Goal: Task Accomplishment & Management: Complete application form

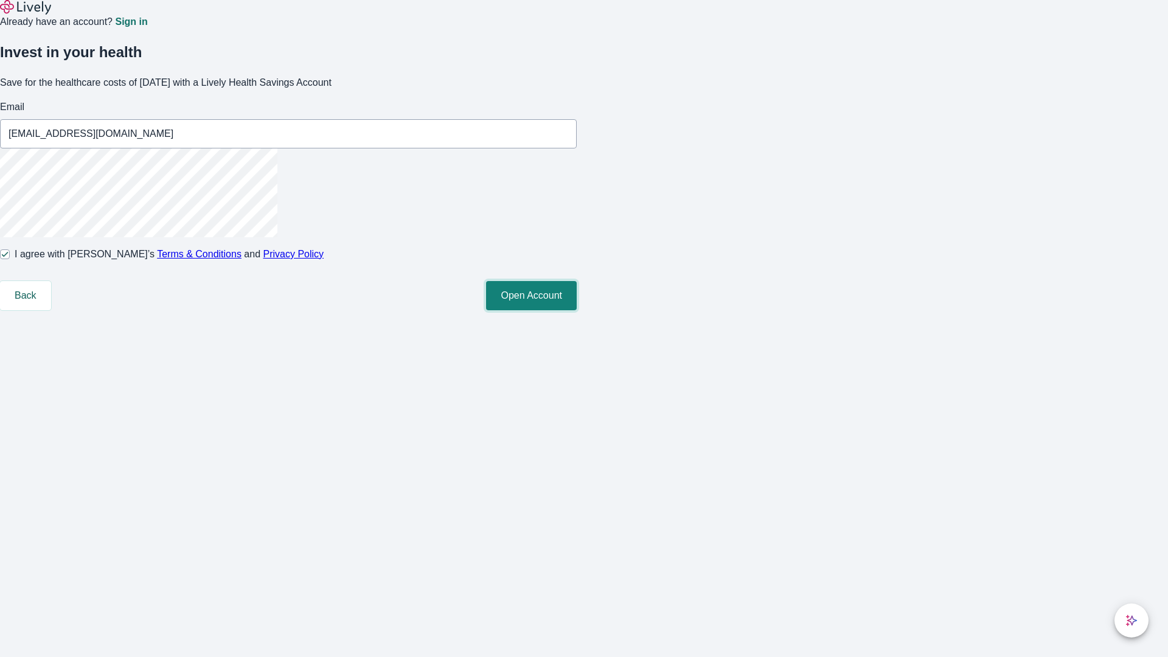
click at [577, 310] on button "Open Account" at bounding box center [531, 295] width 91 height 29
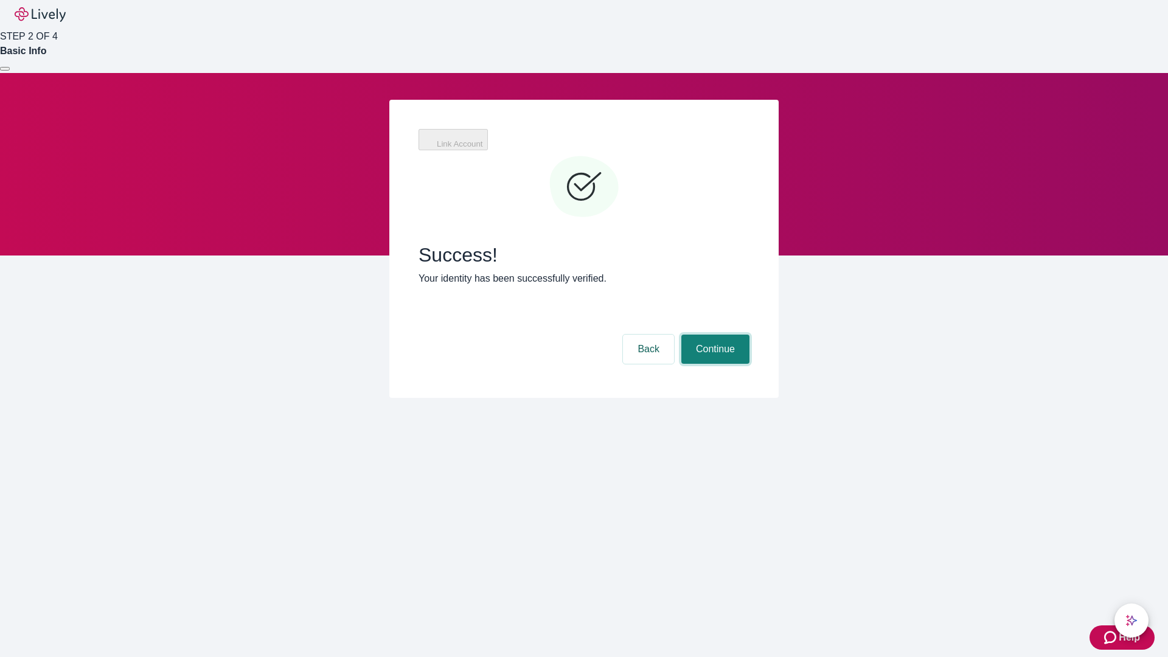
click at [714, 335] on button "Continue" at bounding box center [715, 349] width 68 height 29
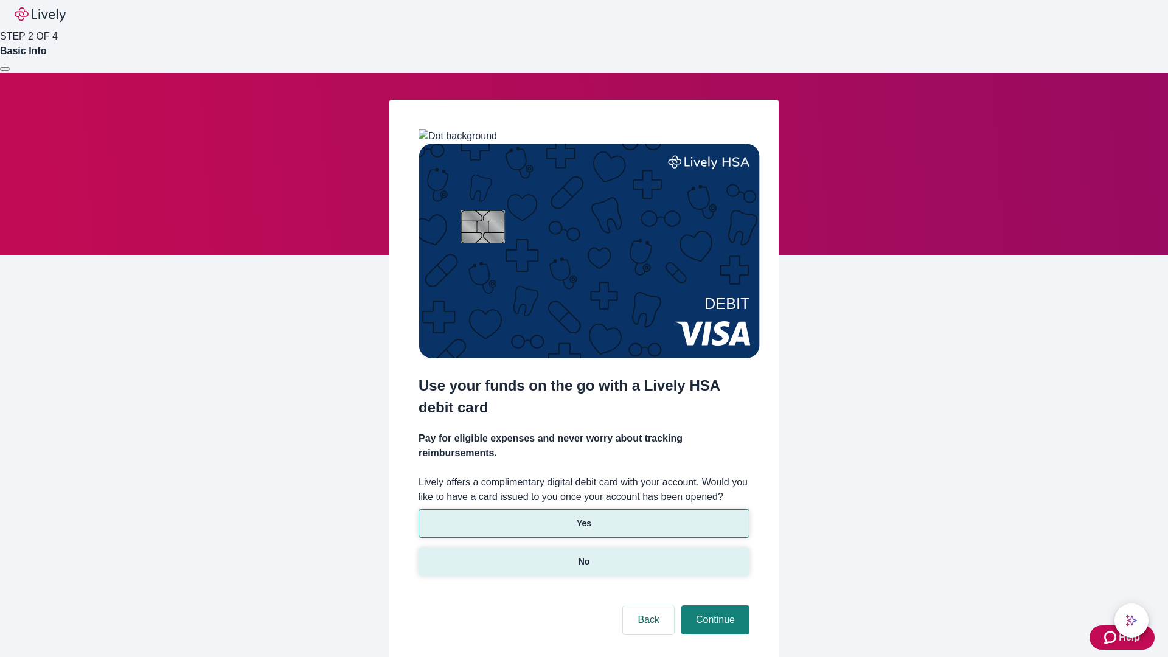
click at [584, 556] on p "No" at bounding box center [585, 562] width 12 height 13
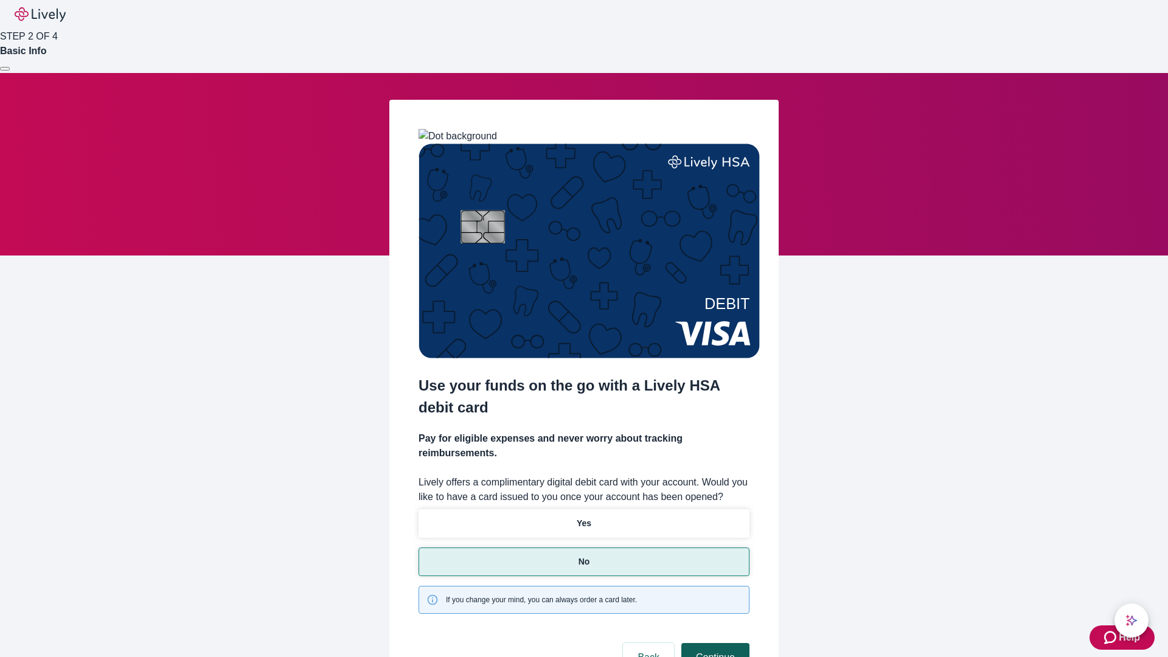
click at [714, 643] on button "Continue" at bounding box center [715, 657] width 68 height 29
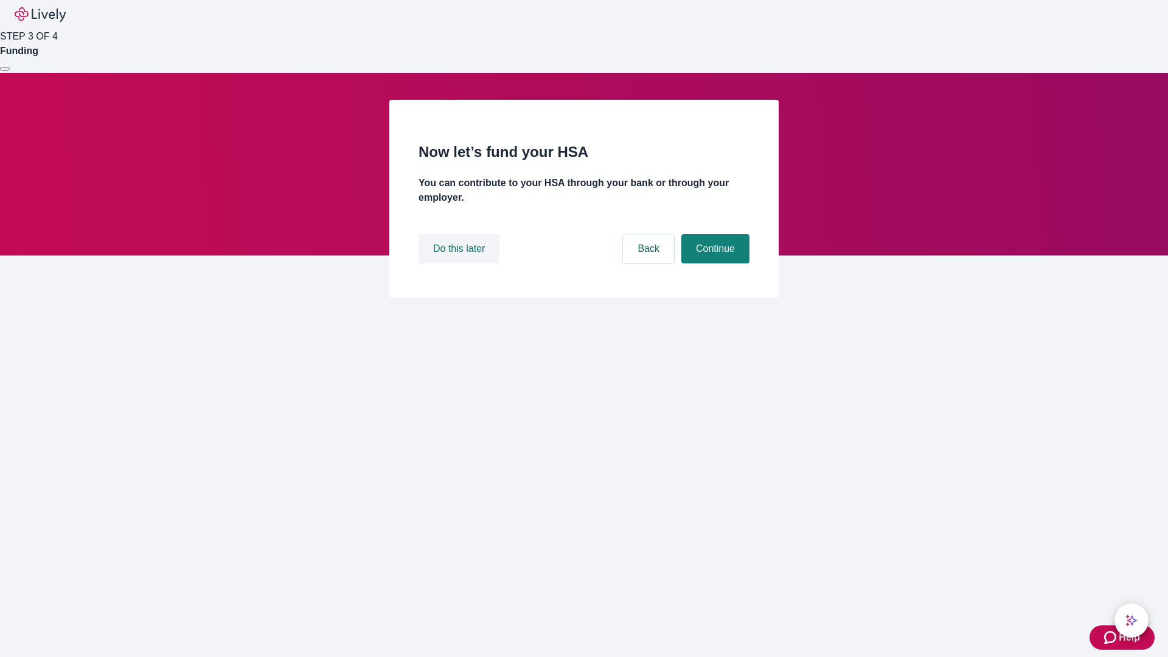
click at [461, 263] on button "Do this later" at bounding box center [459, 248] width 81 height 29
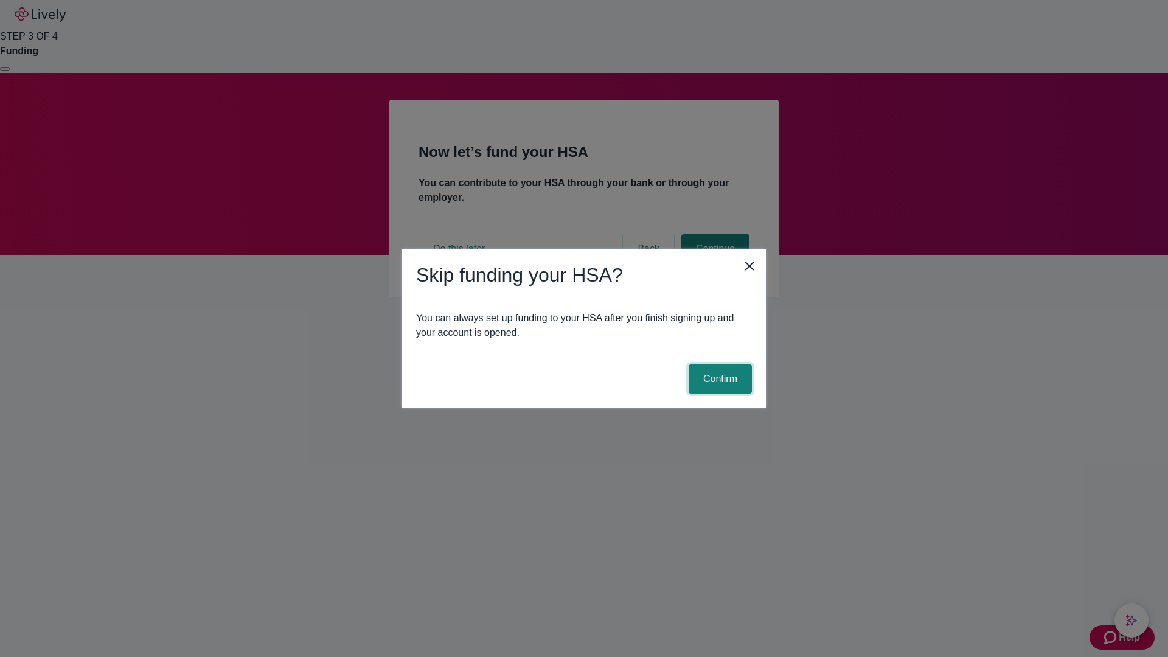
click at [719, 379] on button "Confirm" at bounding box center [720, 378] width 63 height 29
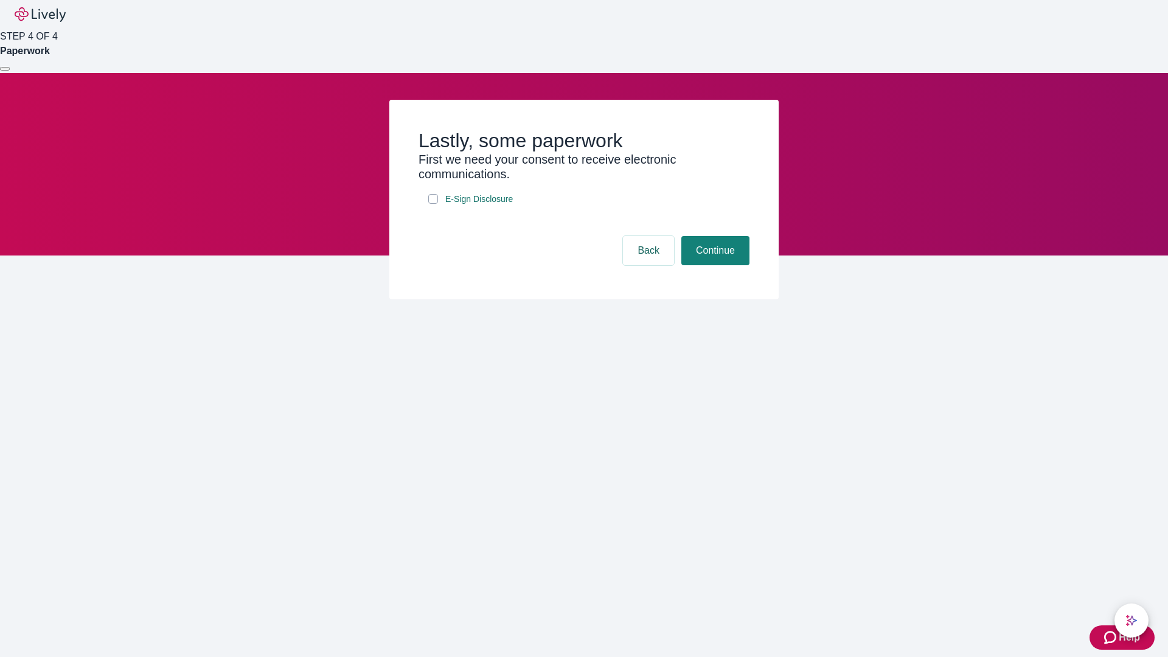
click at [433, 204] on input "E-Sign Disclosure" at bounding box center [433, 199] width 10 height 10
checkbox input "true"
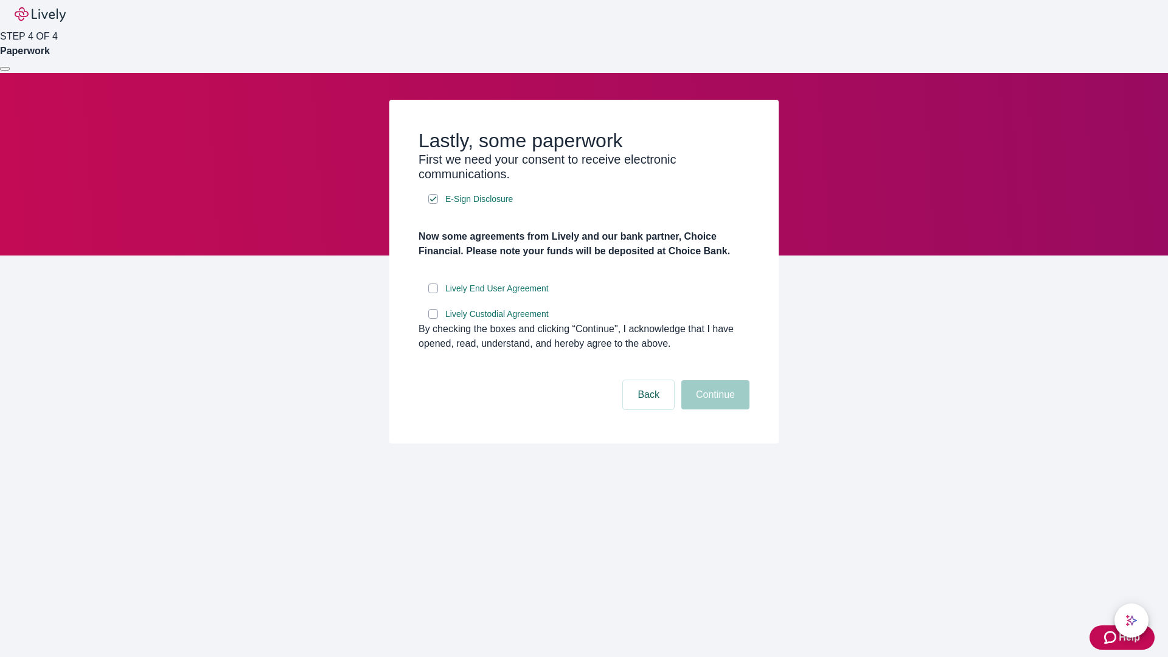
click at [433, 293] on input "Lively End User Agreement" at bounding box center [433, 289] width 10 height 10
checkbox input "true"
click at [433, 319] on input "Lively Custodial Agreement" at bounding box center [433, 314] width 10 height 10
checkbox input "true"
click at [714, 409] on button "Continue" at bounding box center [715, 394] width 68 height 29
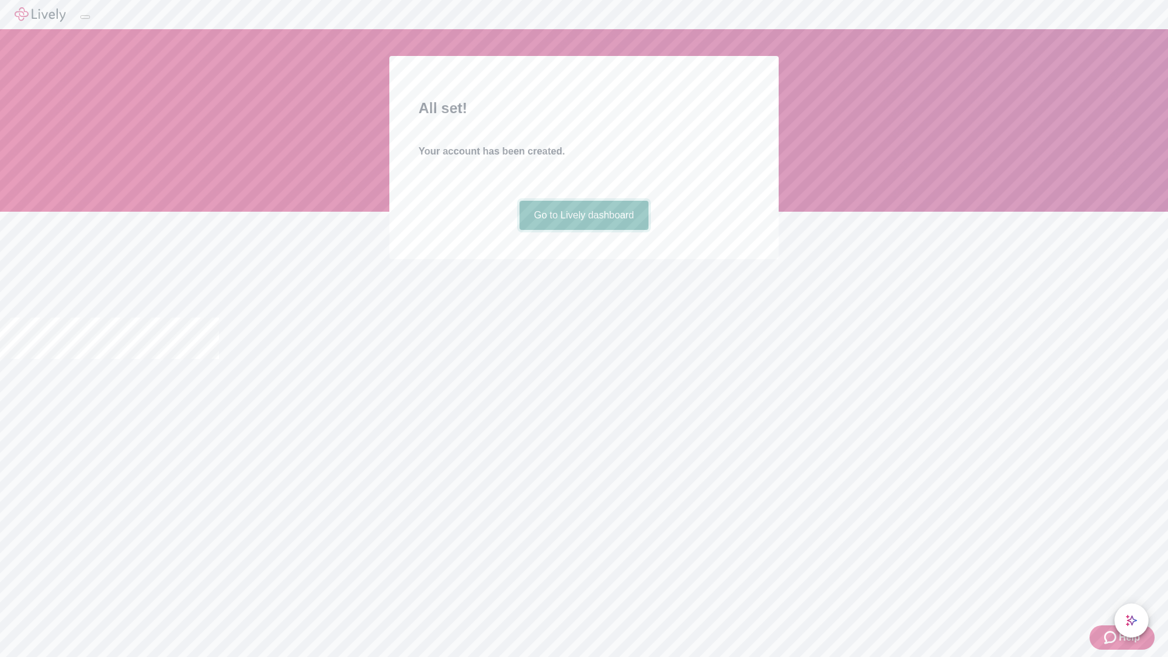
click at [584, 230] on link "Go to Lively dashboard" at bounding box center [585, 215] width 130 height 29
